Goal: Check status

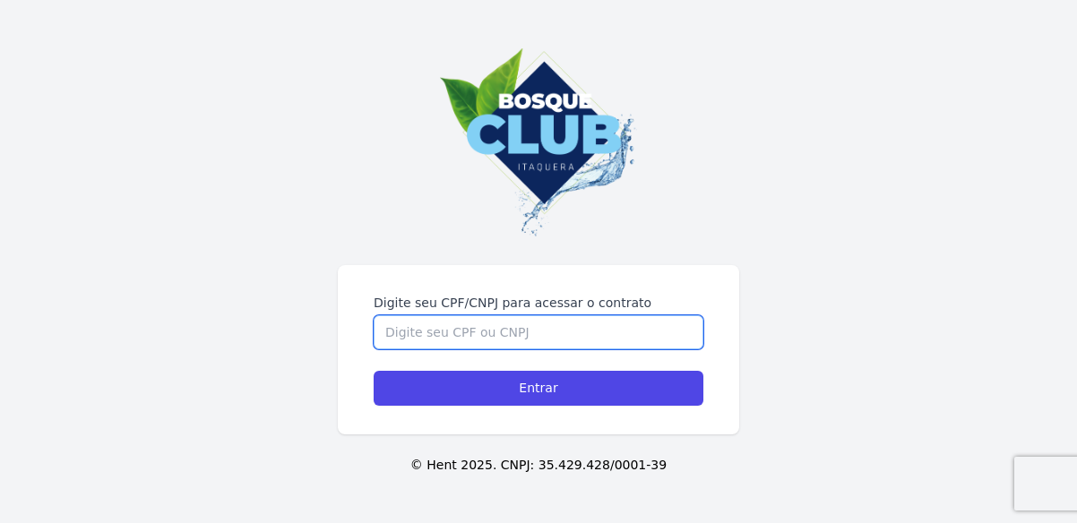
click at [488, 323] on input "Digite seu CPF/CNPJ para acessar o contrato" at bounding box center [539, 332] width 330 height 34
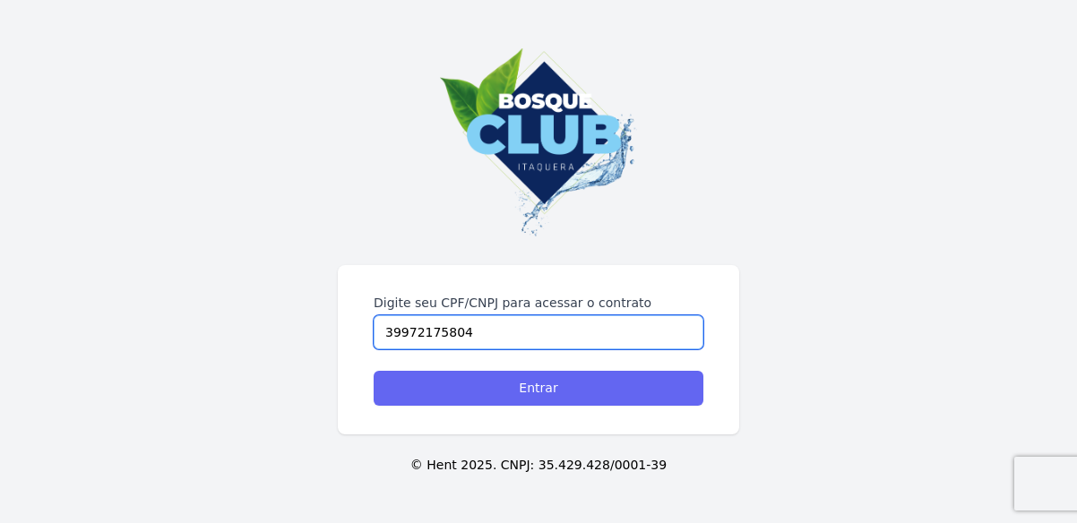
type input "39972175804"
click at [496, 393] on input "Entrar" at bounding box center [539, 388] width 330 height 35
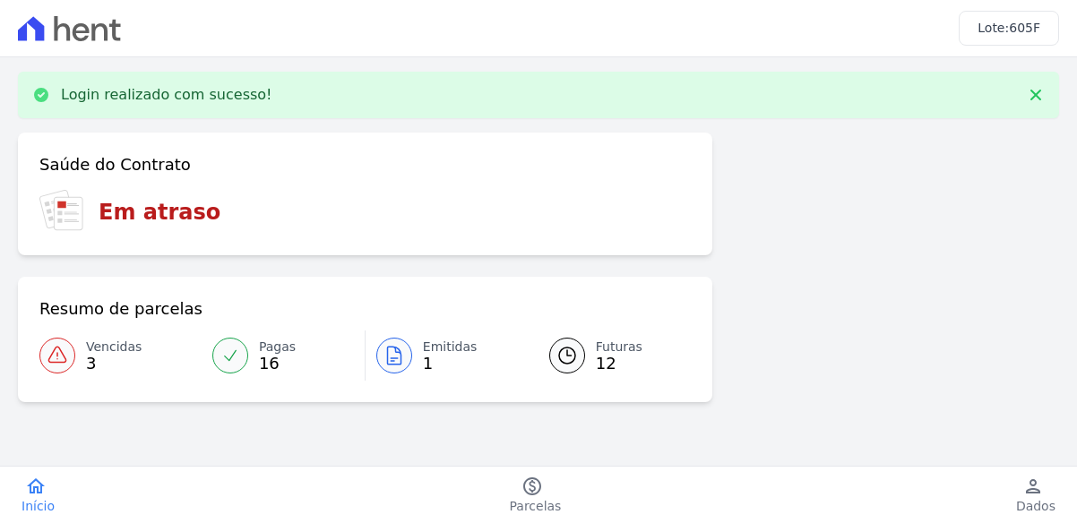
click at [88, 340] on span "Vencidas" at bounding box center [114, 347] width 56 height 19
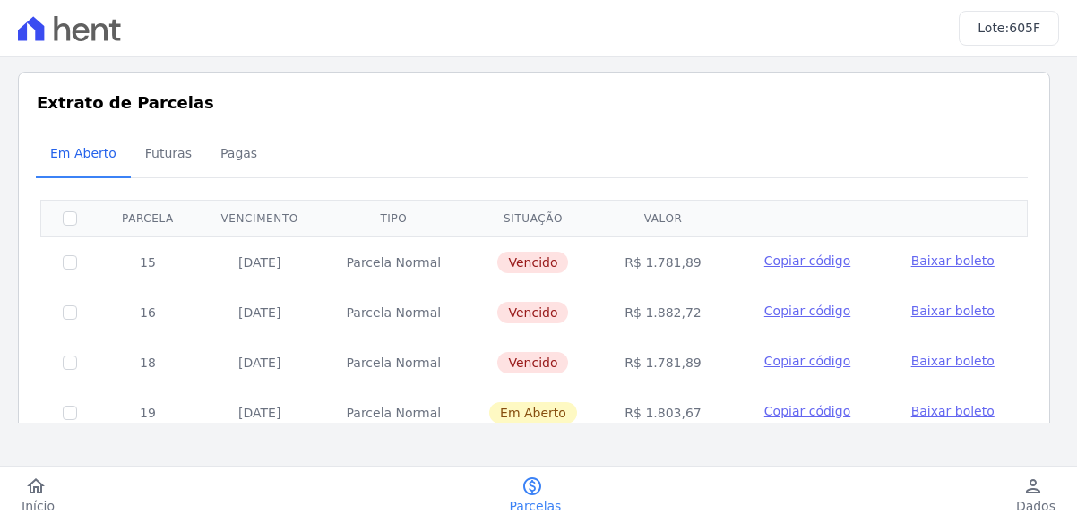
scroll to position [86, 0]
